Goal: Contribute content

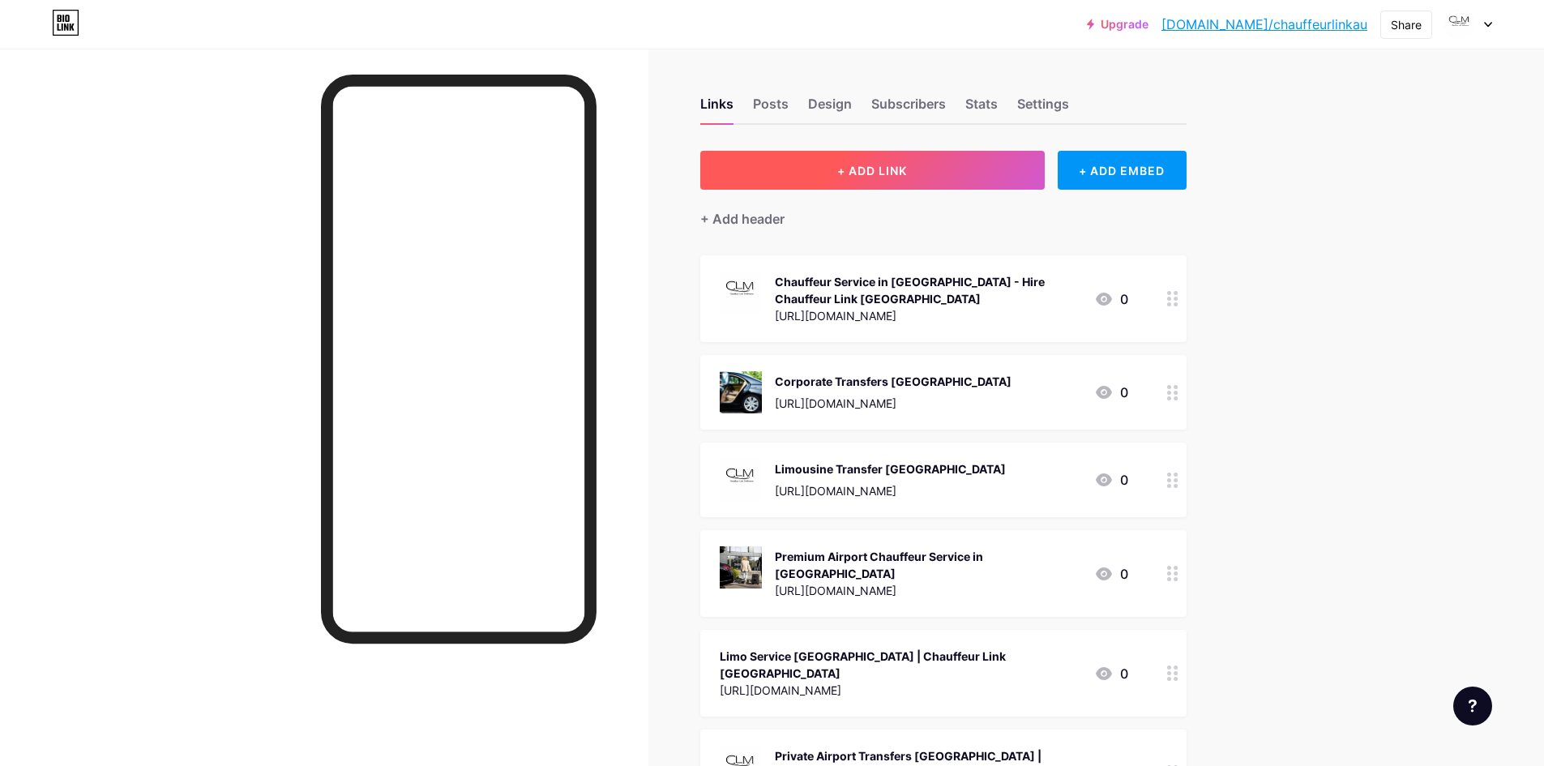
click at [939, 168] on button "+ ADD LINK" at bounding box center [872, 170] width 344 height 39
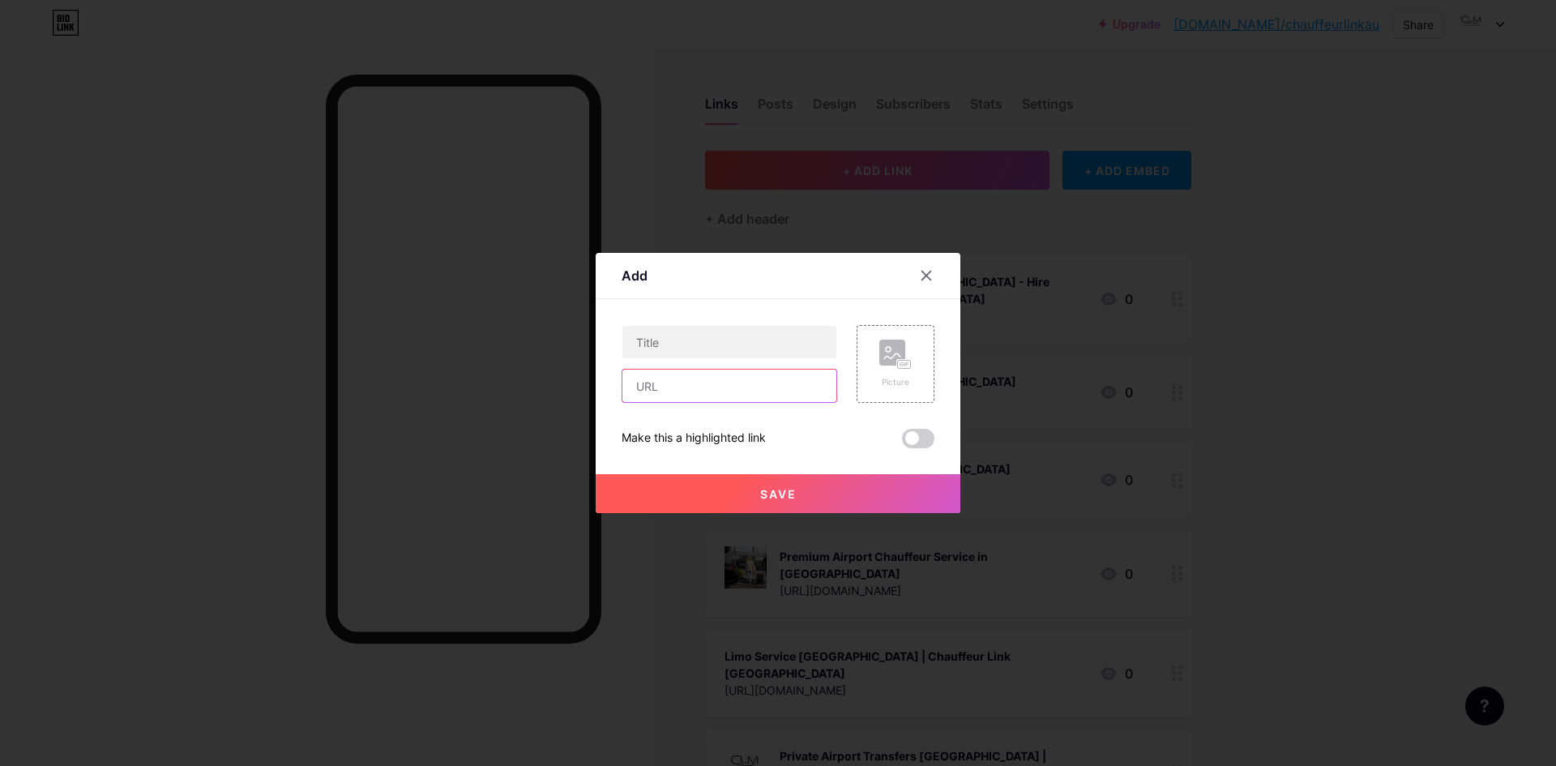
click at [694, 399] on input "text" at bounding box center [729, 386] width 214 height 32
paste input "[URL][DOMAIN_NAME]"
type input "[URL][DOMAIN_NAME]"
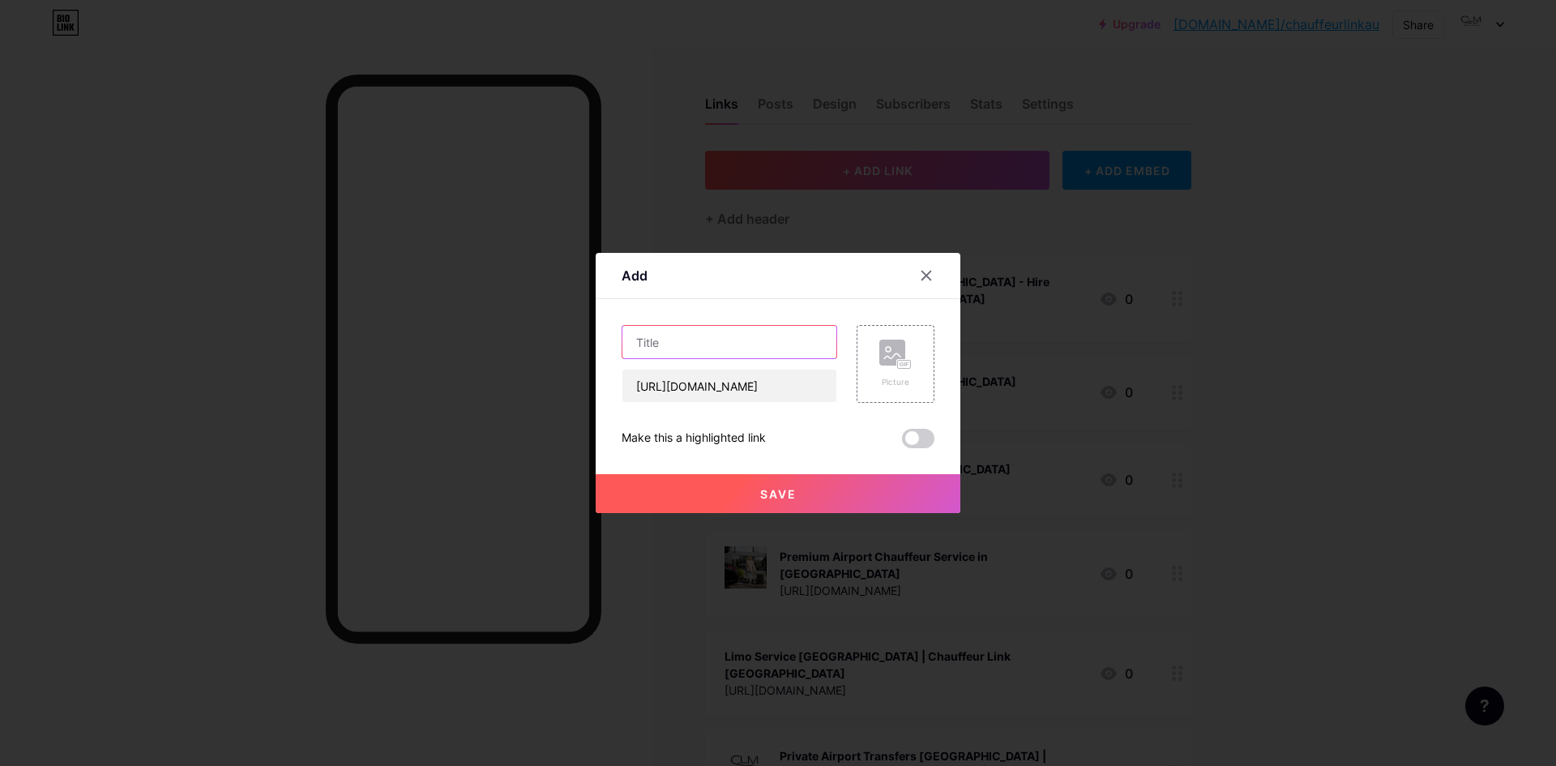
click at [727, 347] on input "text" at bounding box center [729, 342] width 214 height 32
click at [706, 330] on input "text" at bounding box center [729, 342] width 214 height 32
paste input "The Ultimate Guide to [GEOGRAPHIC_DATA] Transfers With Chauffeur Link [GEOGRAPH…"
type input "The Ultimate Guide to [GEOGRAPHIC_DATA] Transfers With Chauffeur Link [GEOGRAPH…"
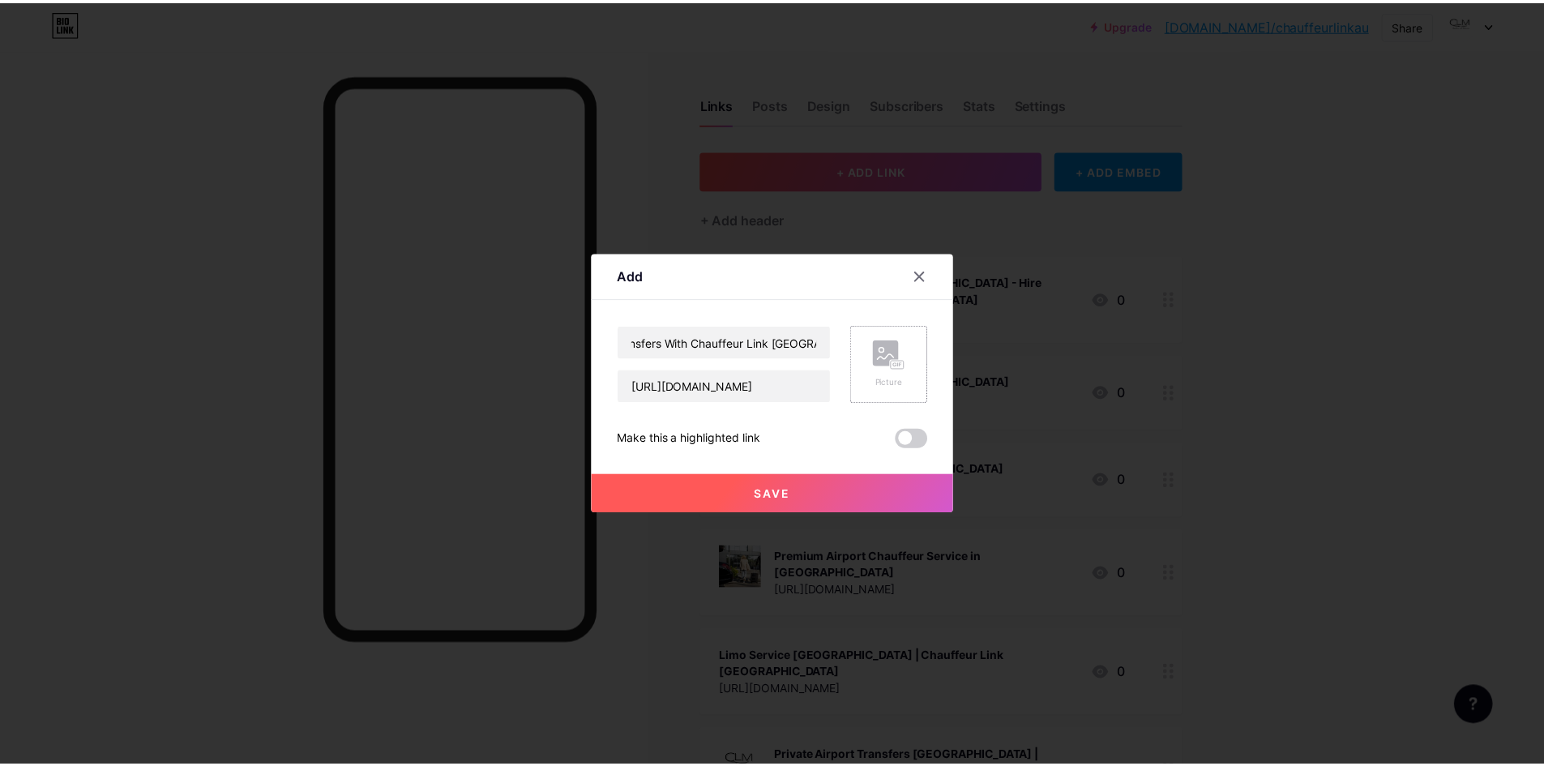
scroll to position [0, 0]
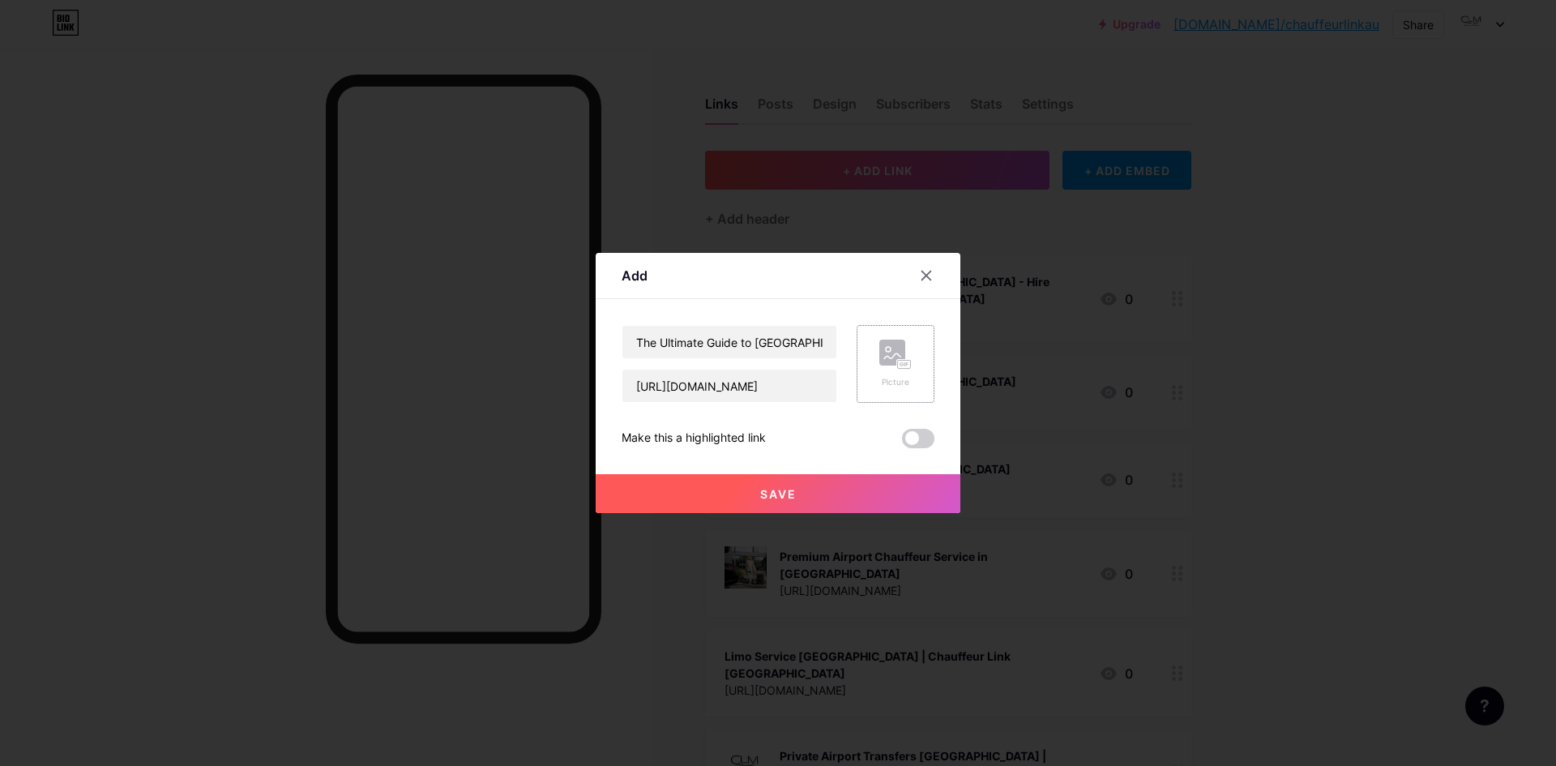
click at [874, 349] on div "Picture" at bounding box center [896, 364] width 78 height 78
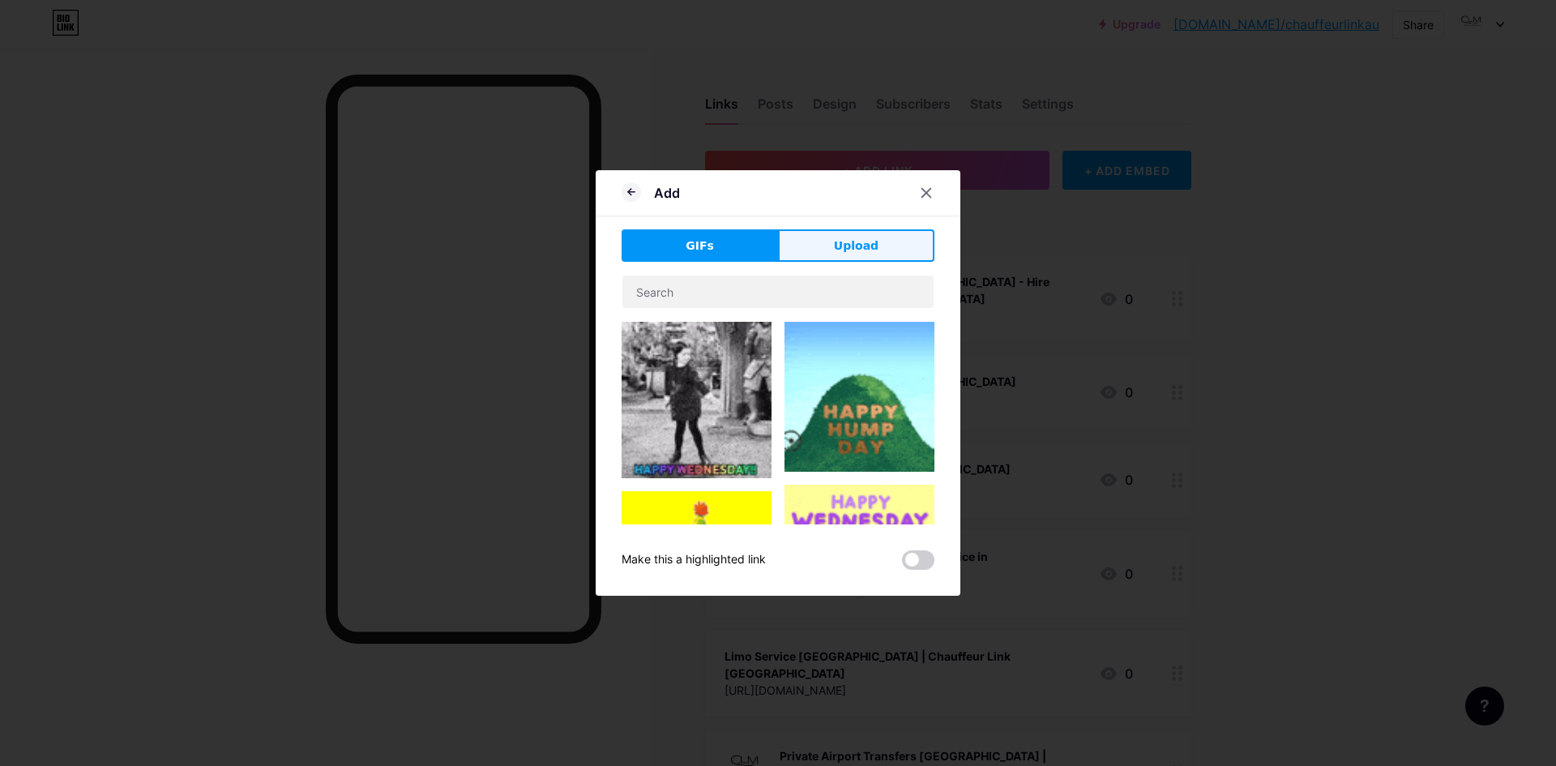
click at [828, 256] on button "Upload" at bounding box center [856, 245] width 156 height 32
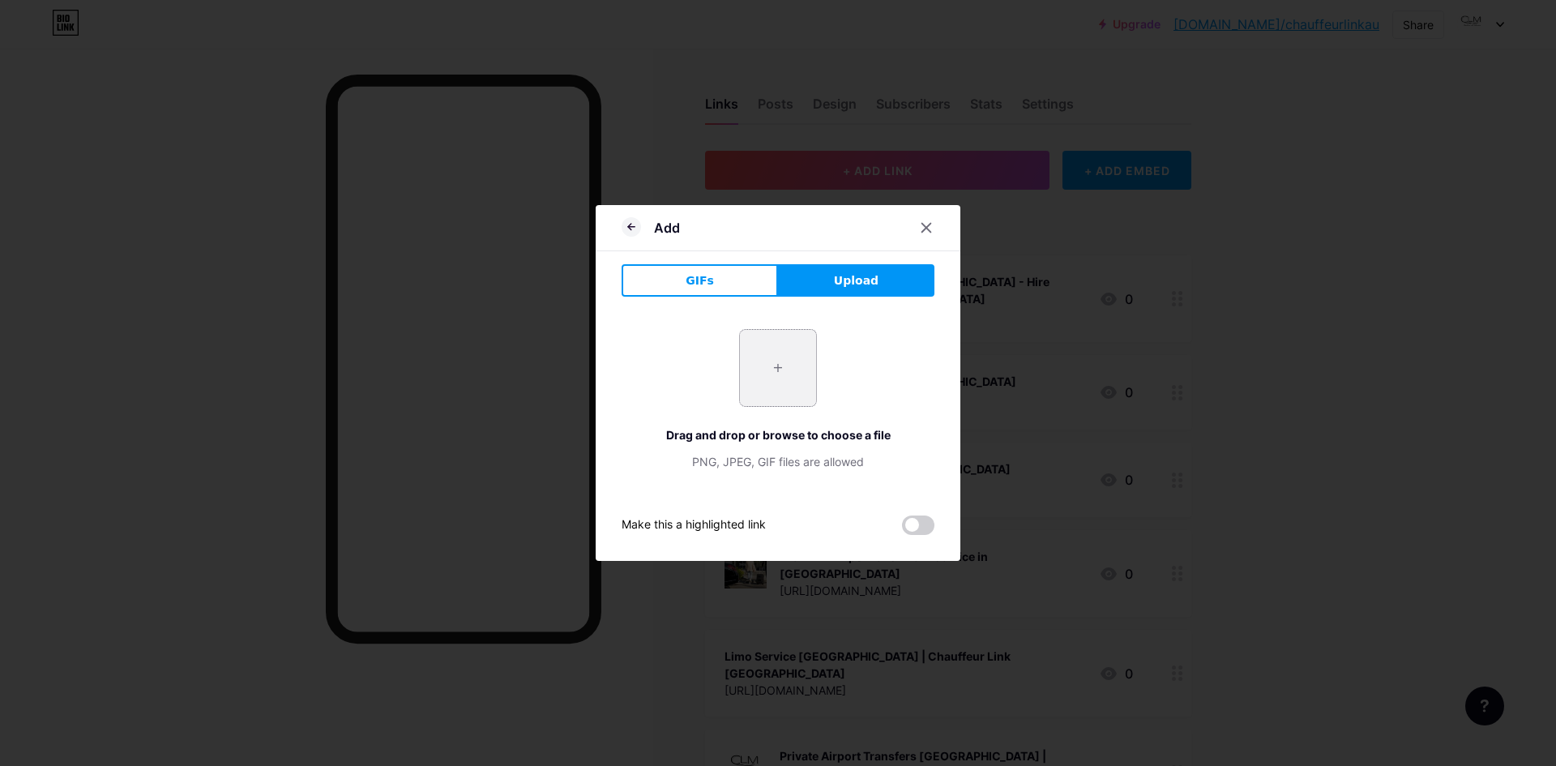
click at [777, 350] on input "file" at bounding box center [778, 368] width 76 height 76
type input "C:\fakepath\Private Airport Transfers.jpg"
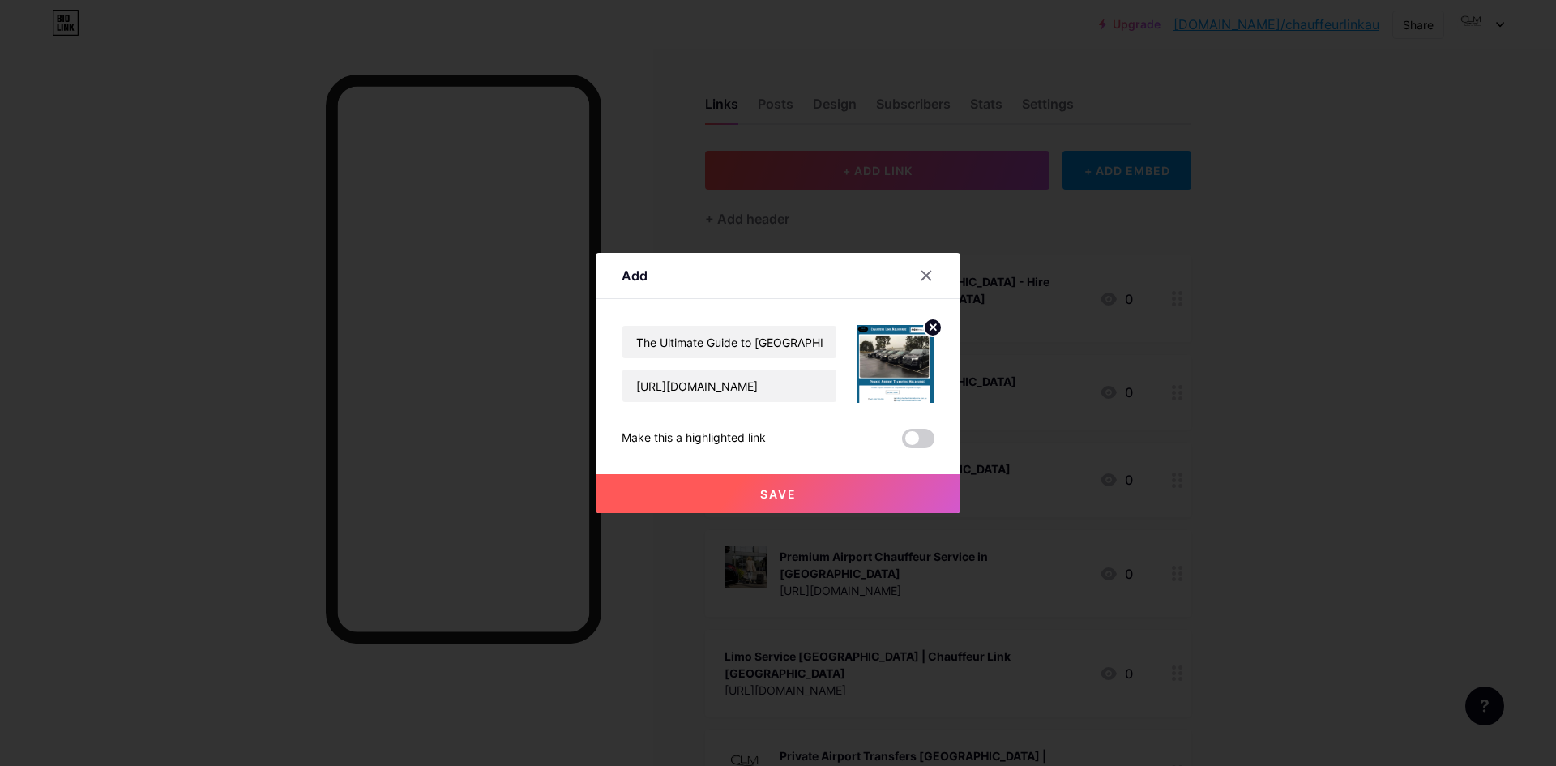
click at [791, 498] on span "Save" at bounding box center [778, 494] width 36 height 14
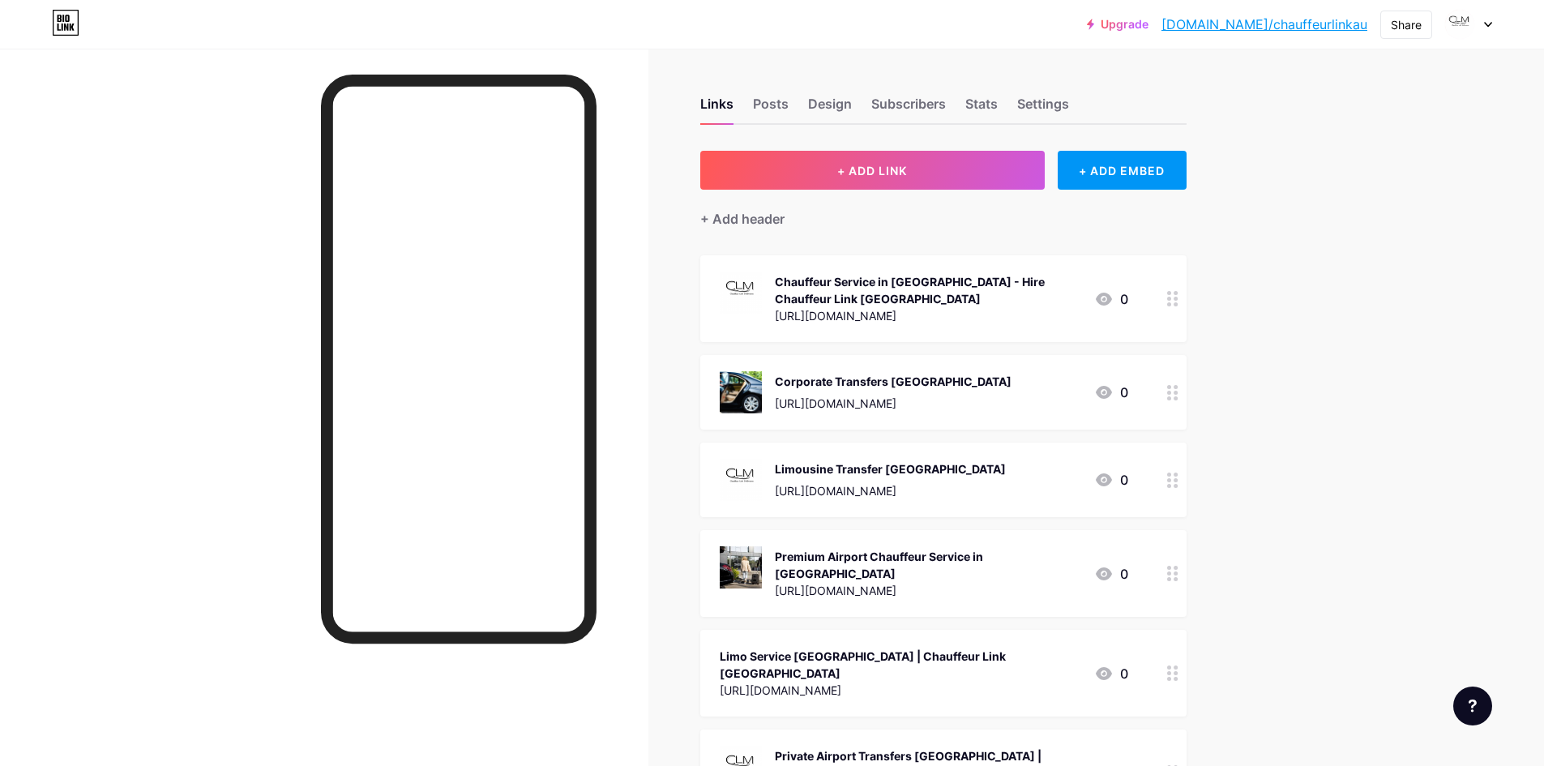
click at [1323, 26] on link "[DOMAIN_NAME]/chauffeurlinkau" at bounding box center [1264, 24] width 206 height 19
